Goal: Information Seeking & Learning: Compare options

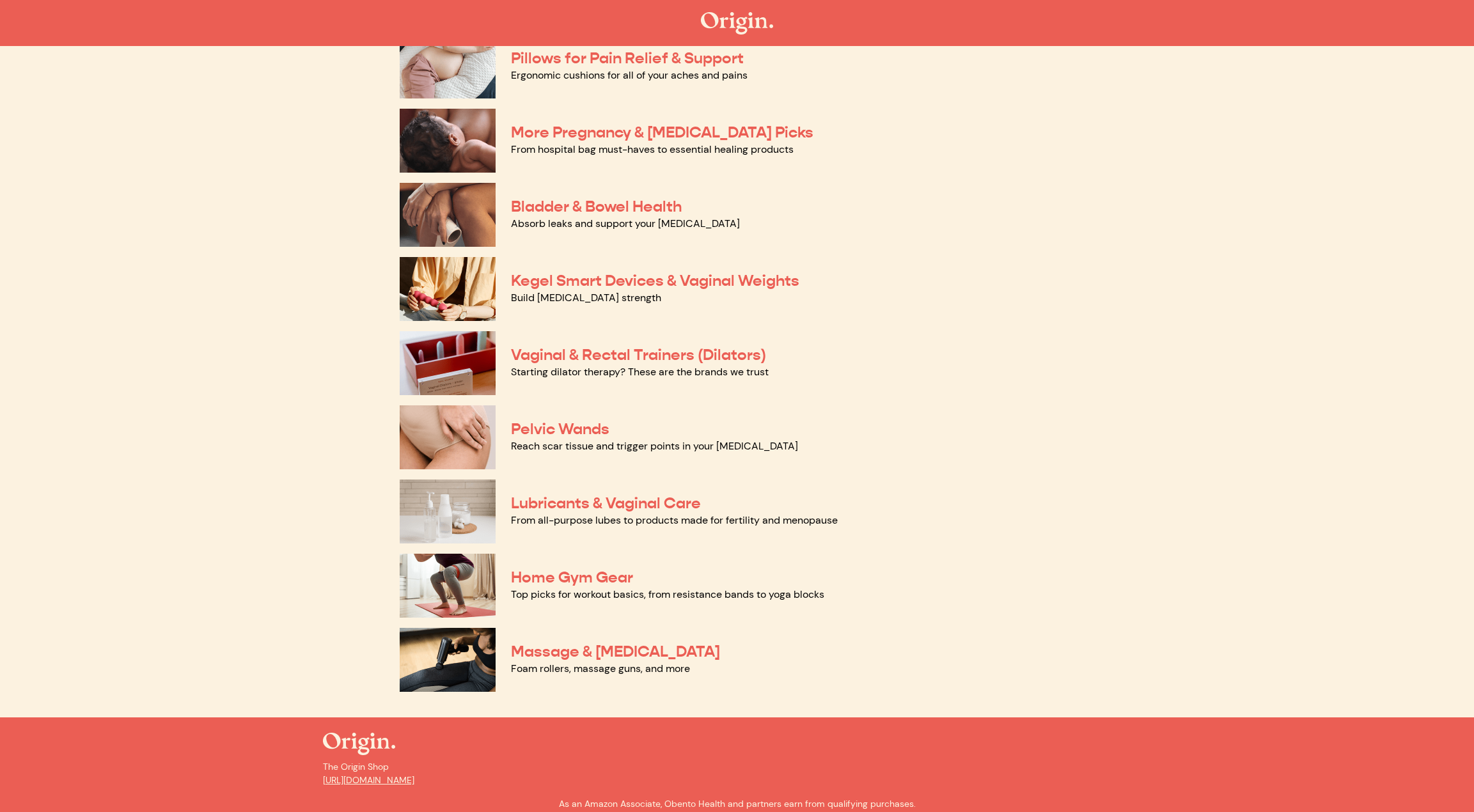
scroll to position [330, 0]
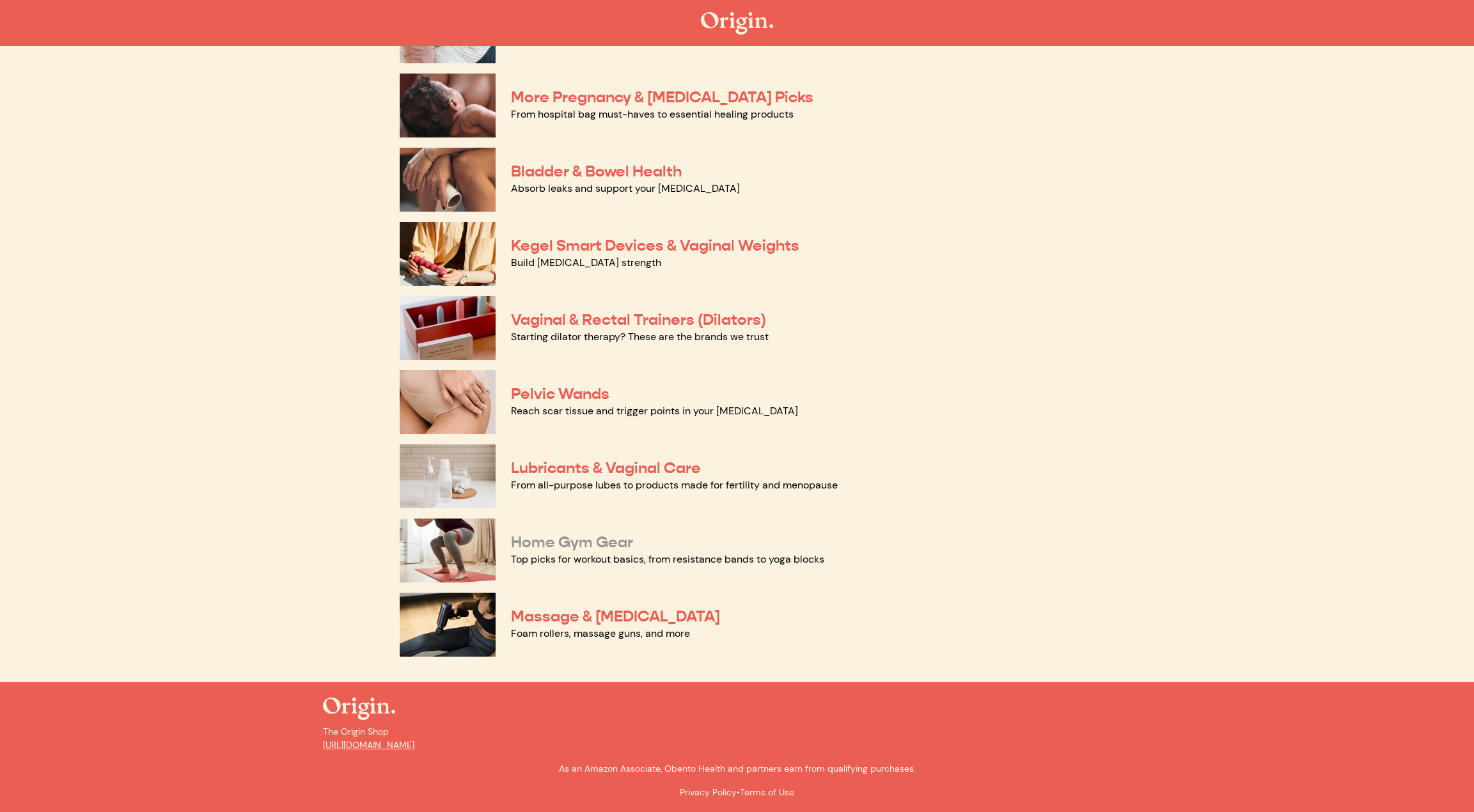
click at [622, 543] on link "Home Gym Gear" at bounding box center [572, 542] width 122 height 19
click at [635, 614] on link "Massage & [MEDICAL_DATA]" at bounding box center [616, 616] width 209 height 19
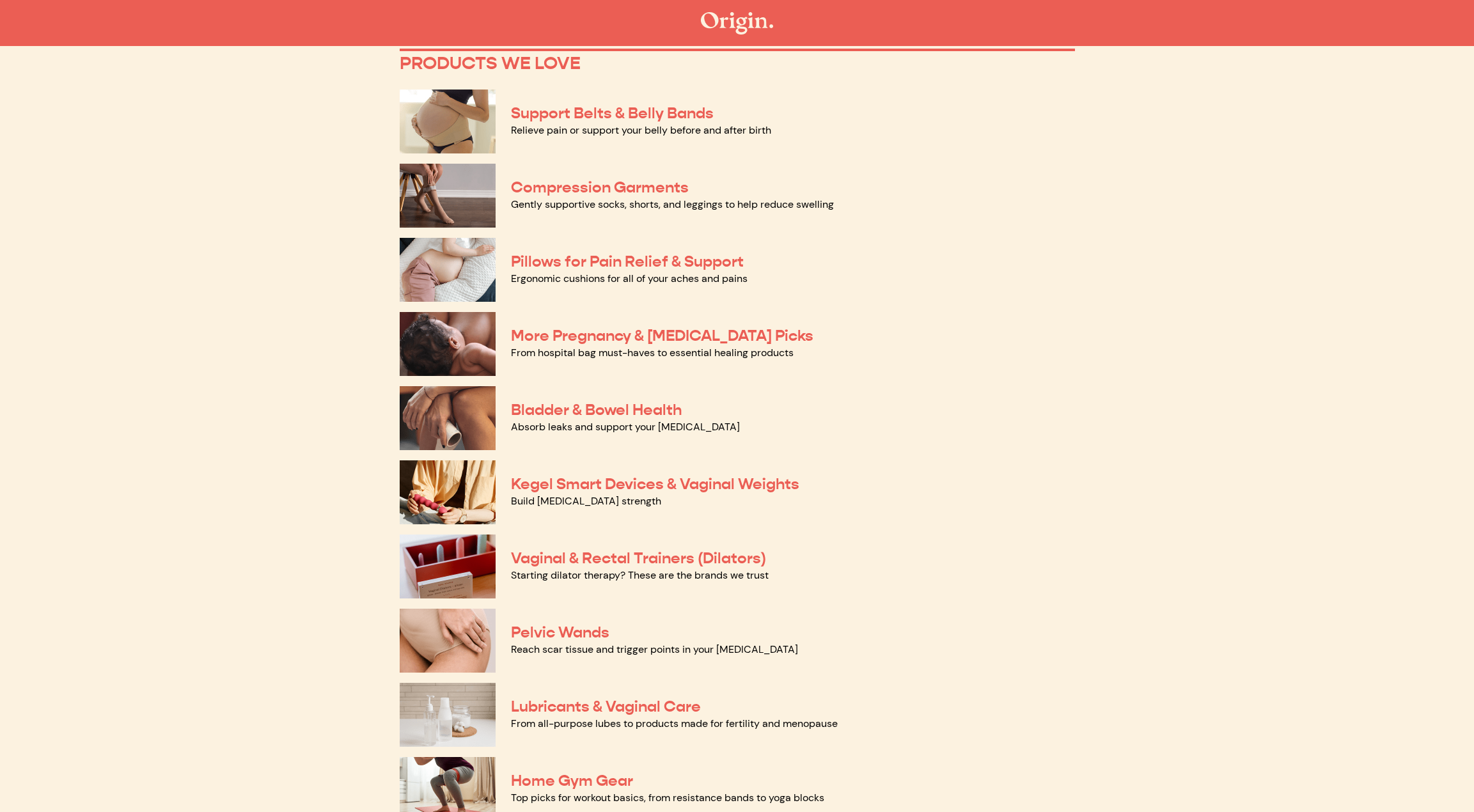
scroll to position [211, 0]
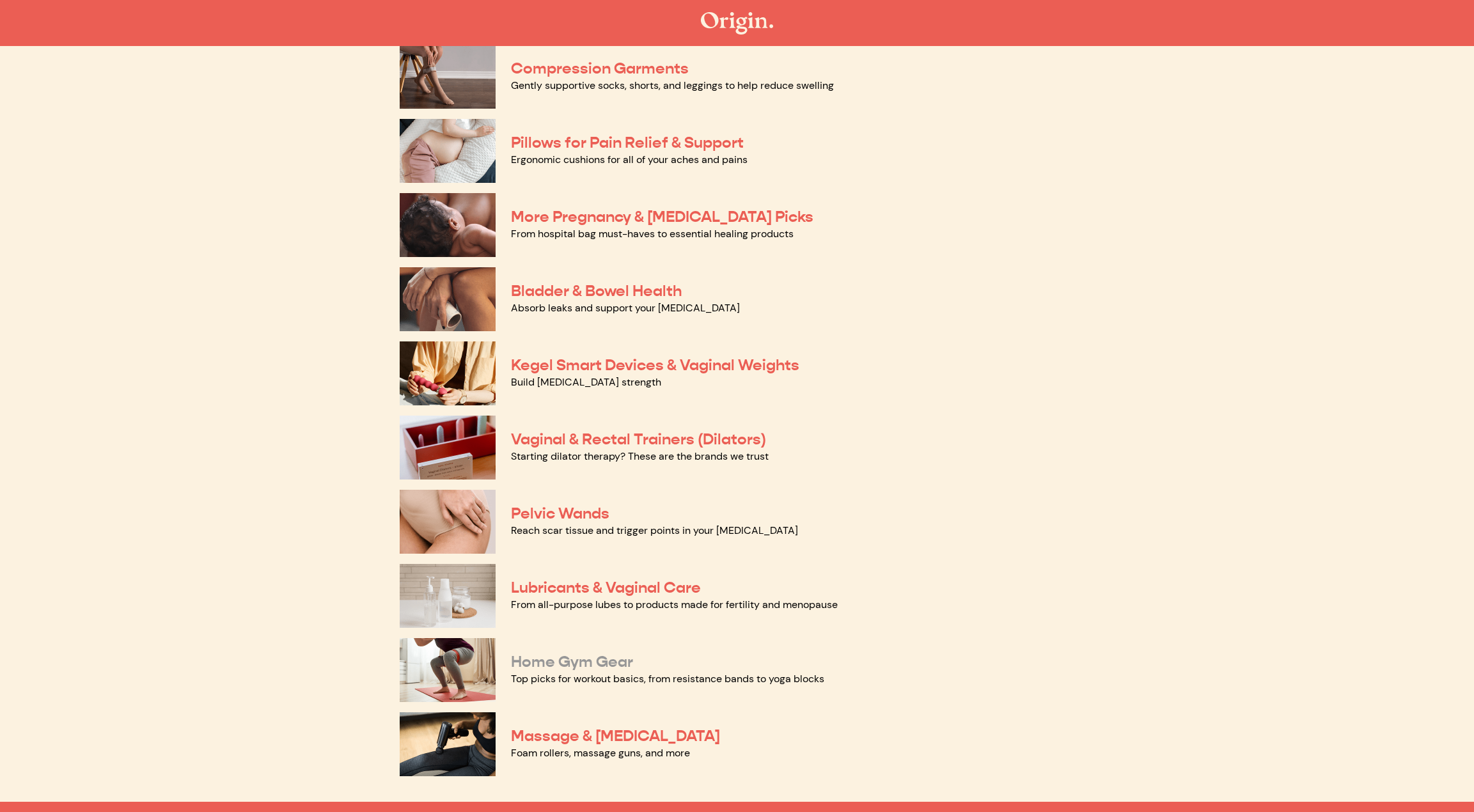
click at [609, 669] on link "Home Gym Gear" at bounding box center [572, 662] width 122 height 19
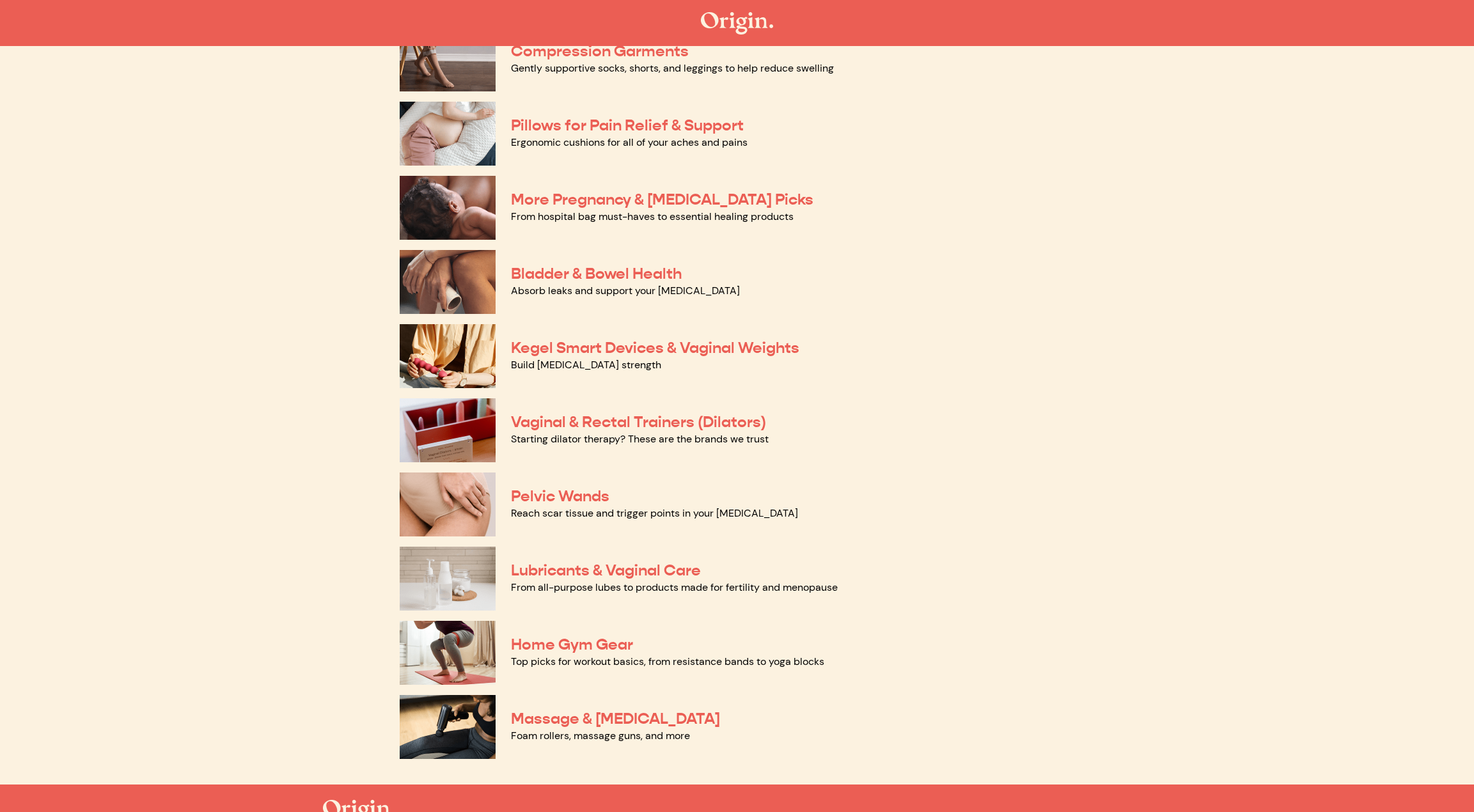
scroll to position [239, 0]
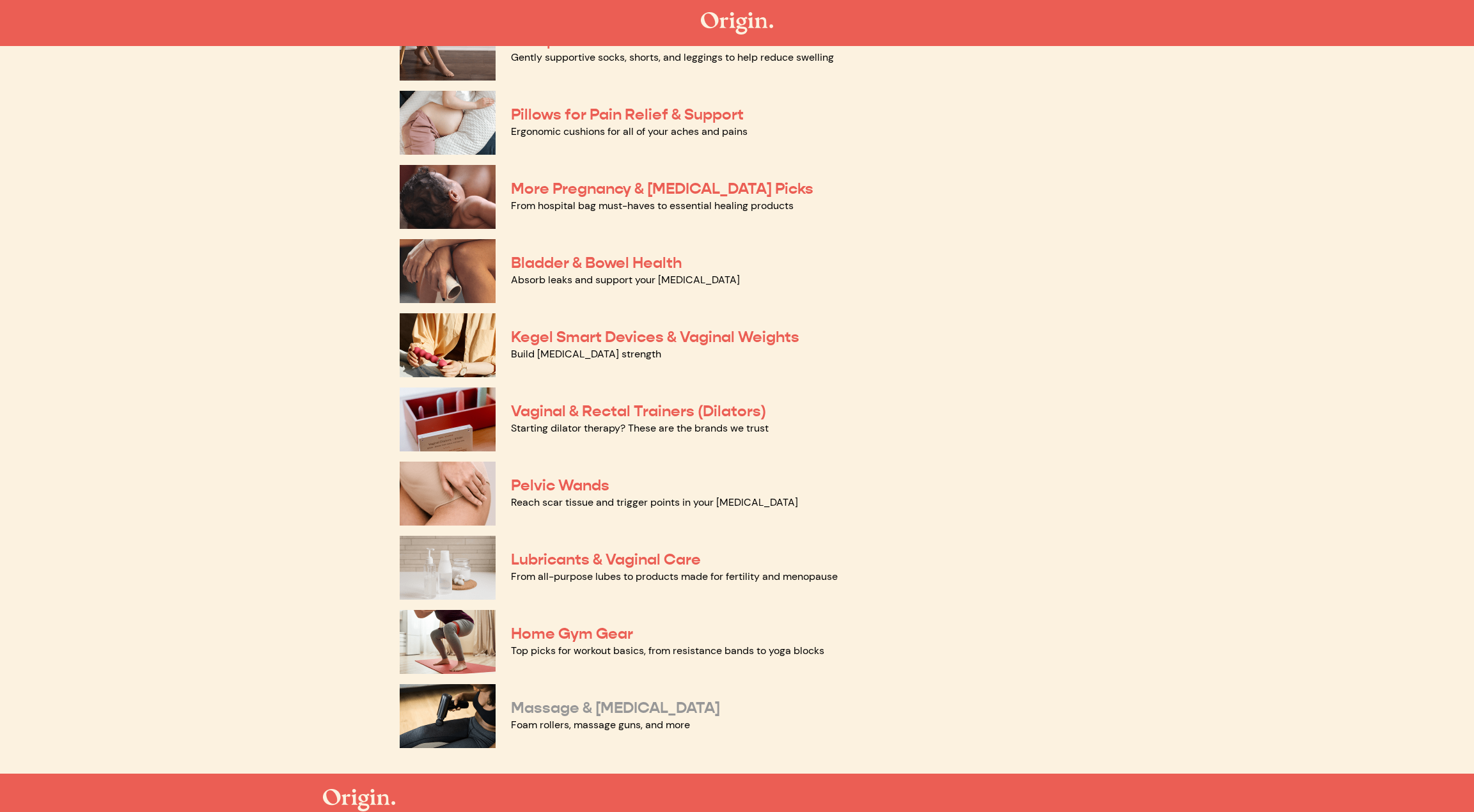
click at [654, 706] on link "Massage & [MEDICAL_DATA]" at bounding box center [616, 708] width 209 height 19
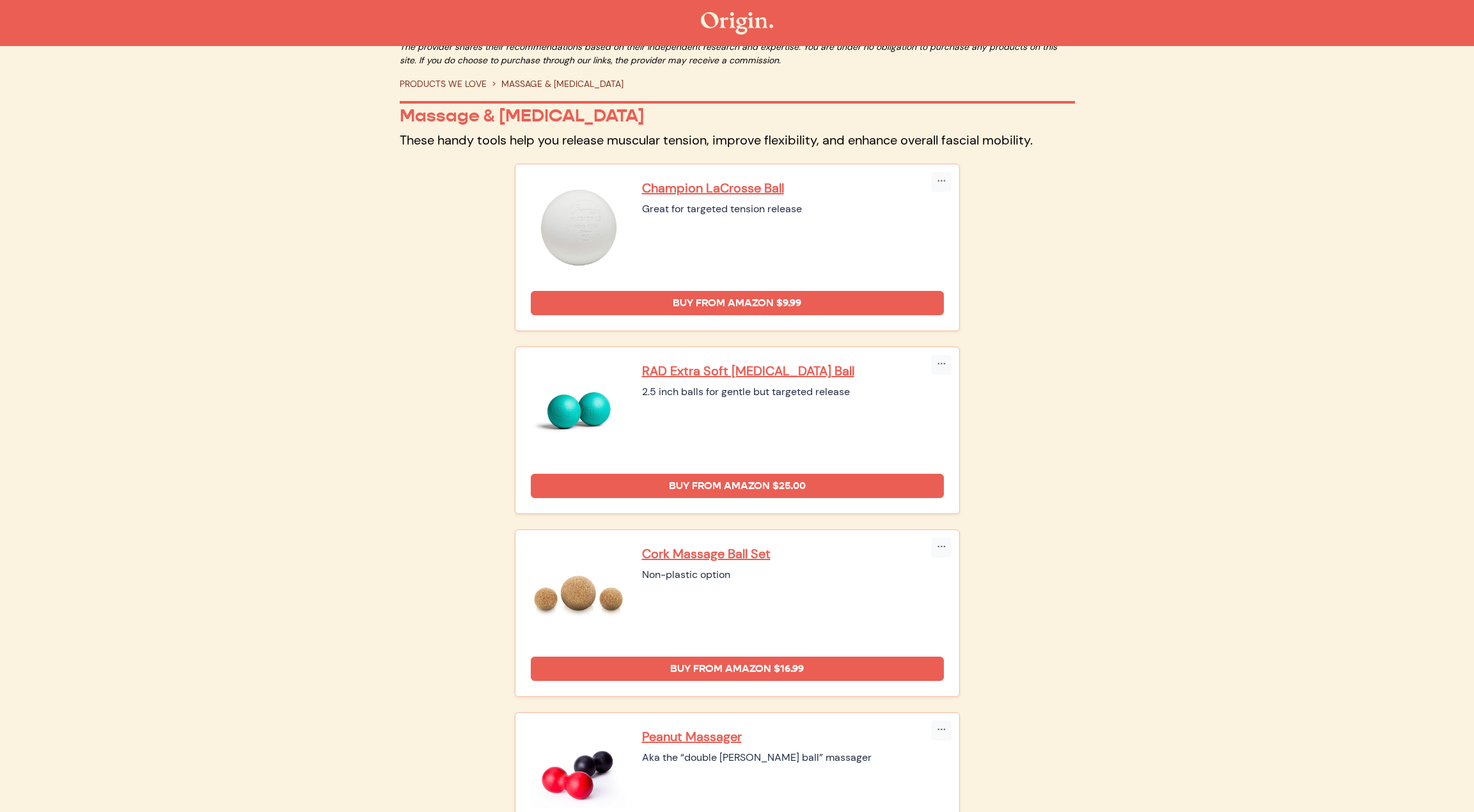
scroll to position [19, 0]
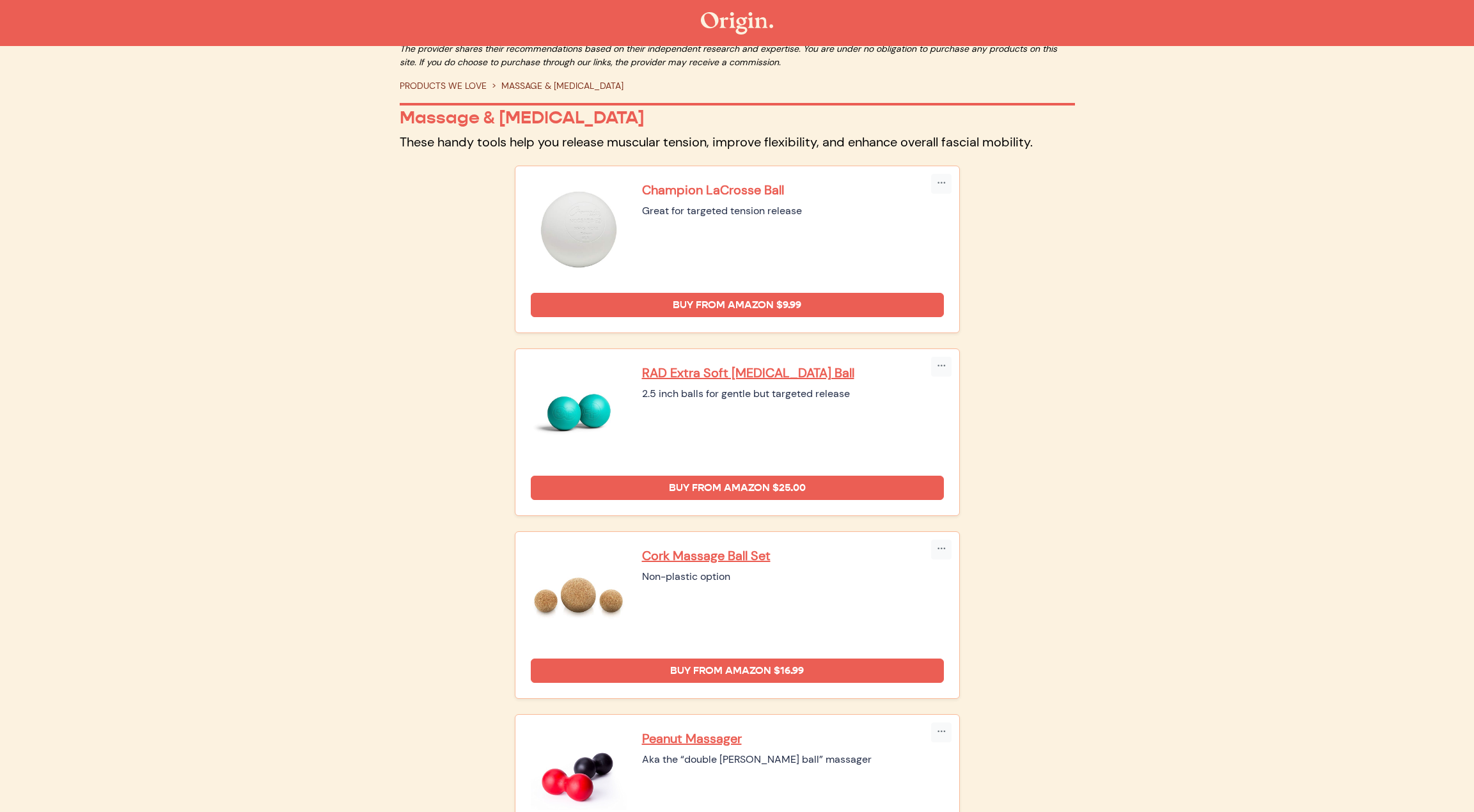
click at [657, 190] on p "Champion LaCrosse Ball" at bounding box center [793, 190] width 302 height 17
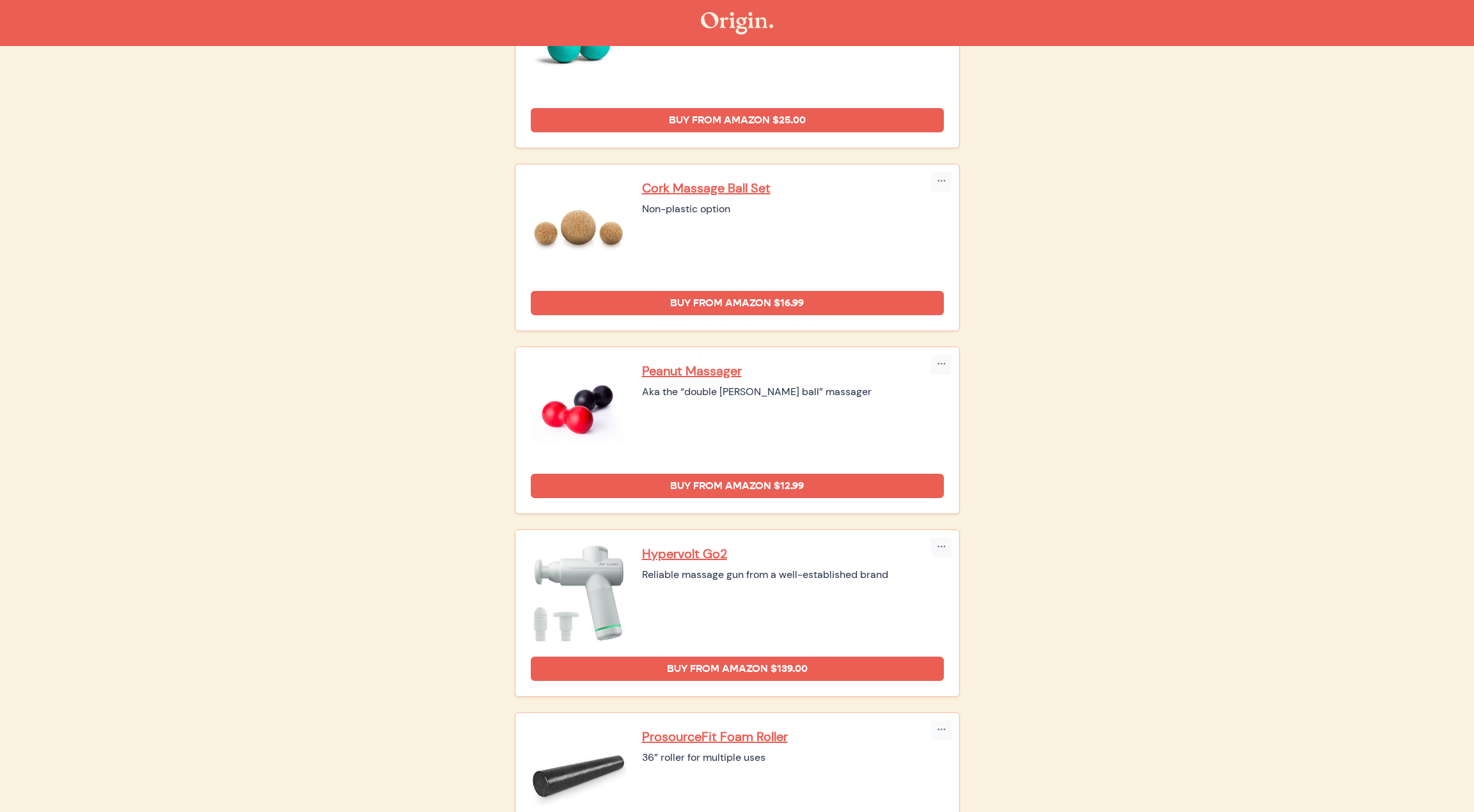
scroll to position [666, 0]
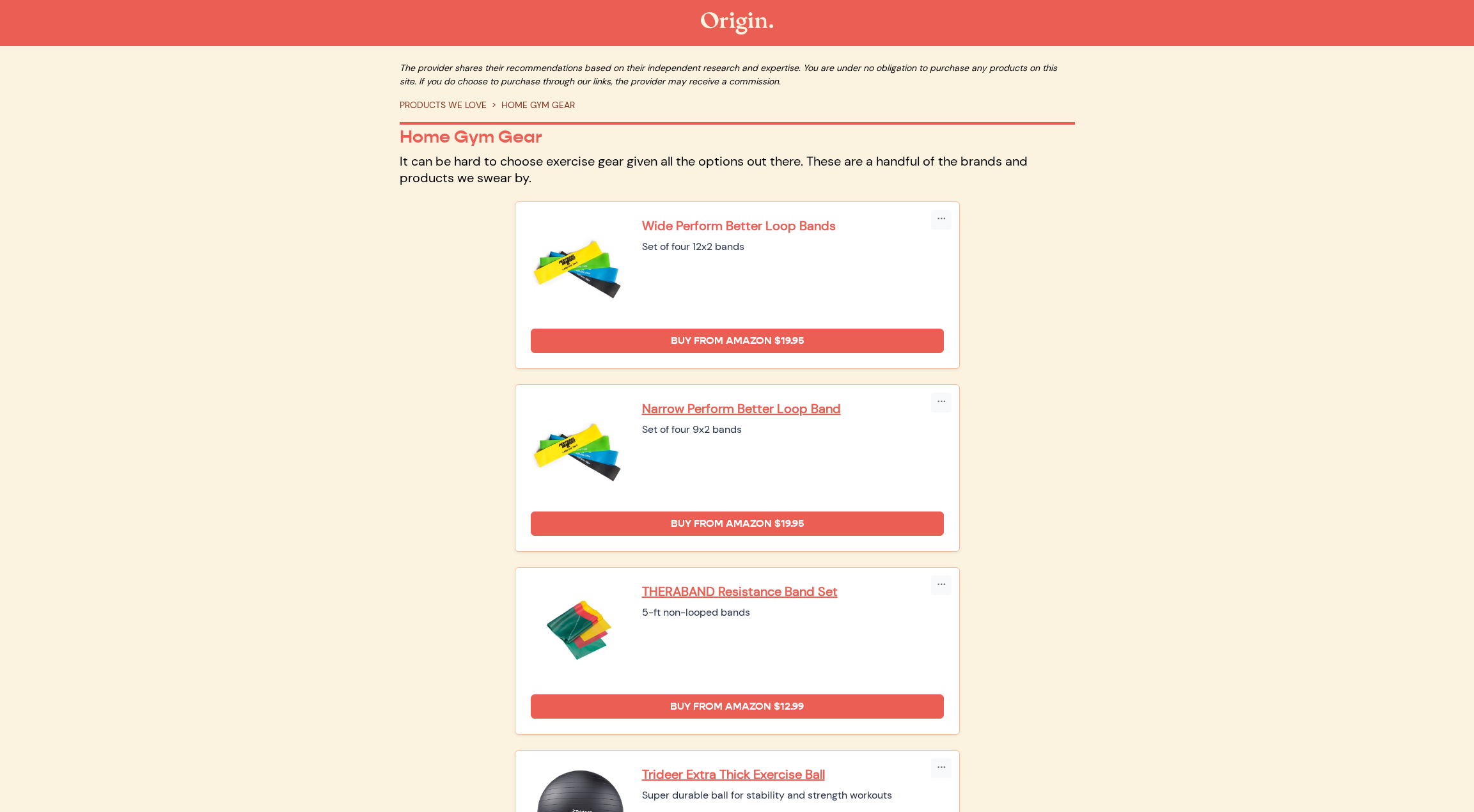
click at [724, 227] on p "Wide Perform Better Loop Bands" at bounding box center [793, 226] width 302 height 17
click at [706, 408] on p "Narrow Perform Better Loop Band" at bounding box center [793, 409] width 302 height 17
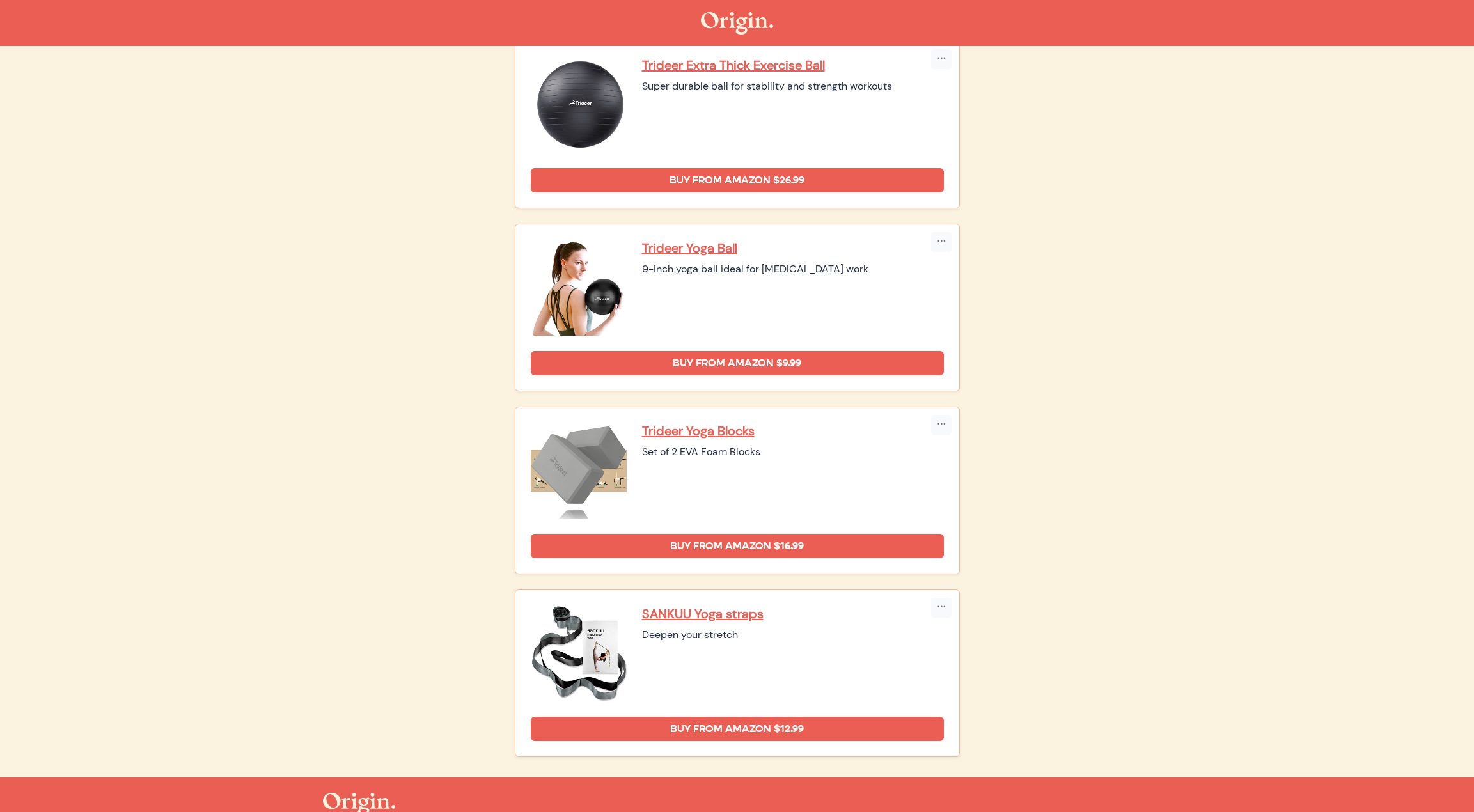
scroll to position [752, 0]
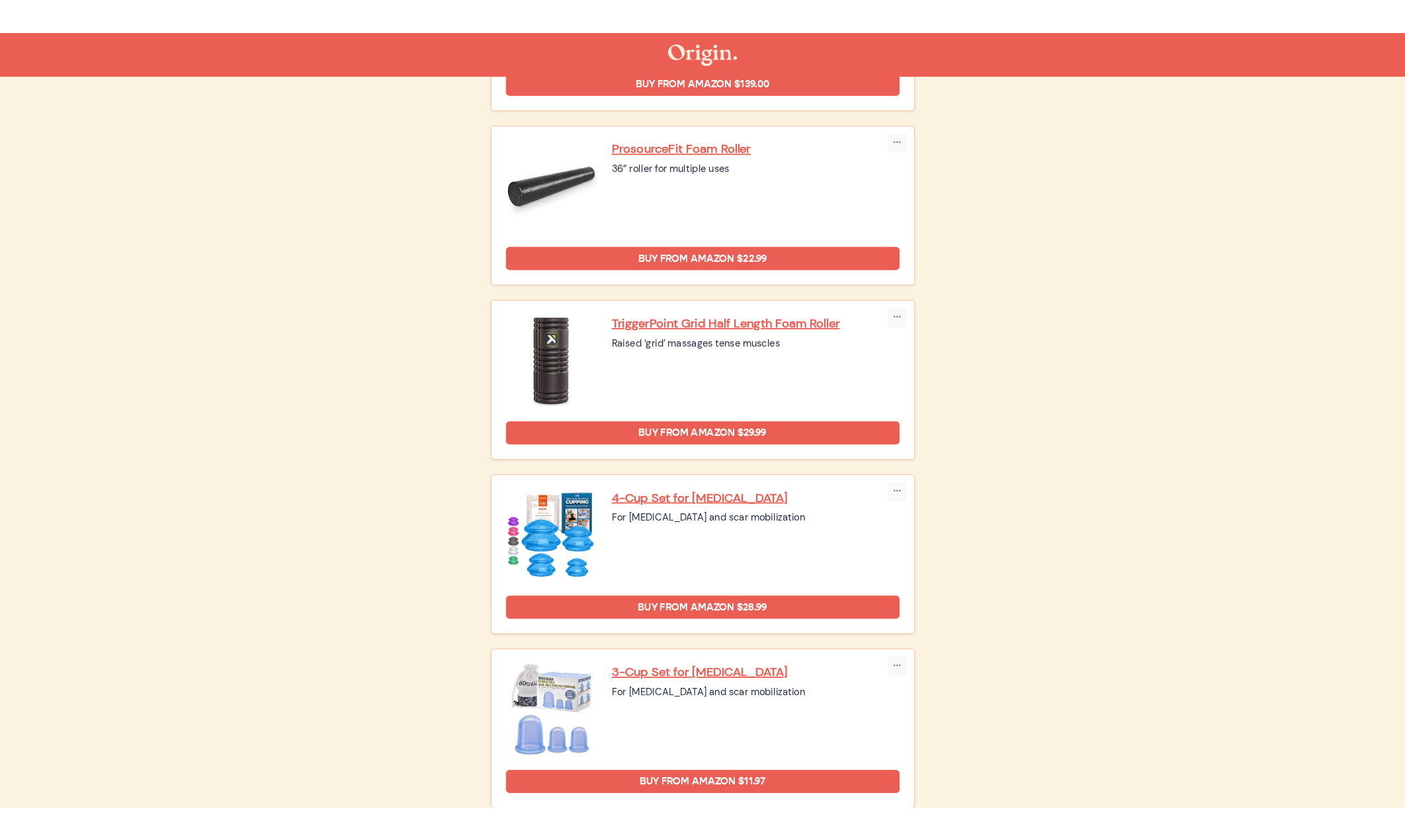
scroll to position [1072, 0]
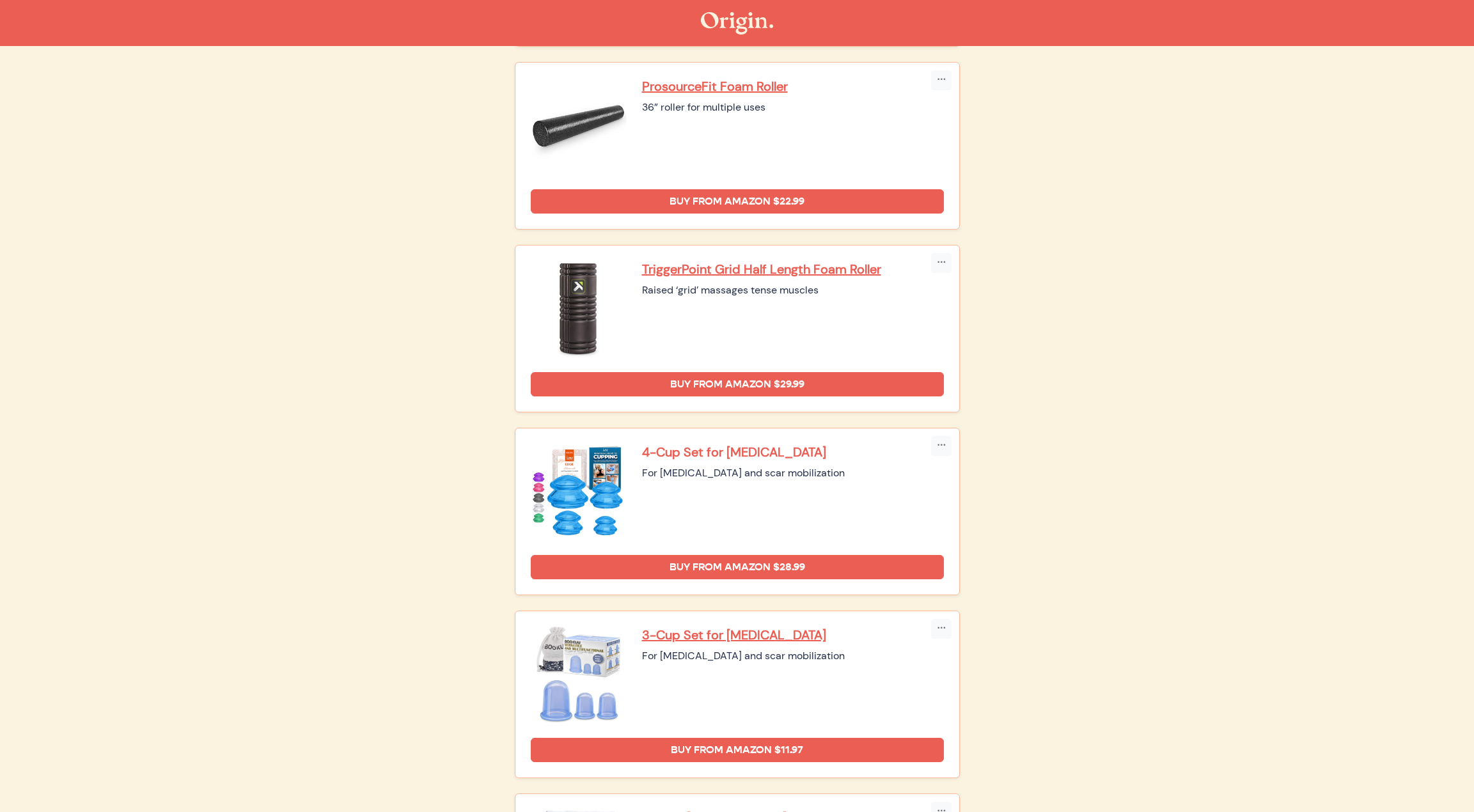
click at [665, 450] on p "4-Cup Set for Cupping Therapy" at bounding box center [793, 452] width 302 height 17
